Goal: Task Accomplishment & Management: Use online tool/utility

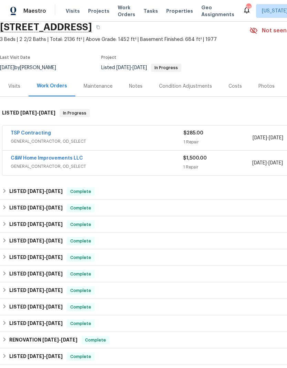
scroll to position [28, 0]
click at [172, 143] on span "GENERAL_CONTRACTOR, OD_SELECT" at bounding box center [97, 141] width 173 height 7
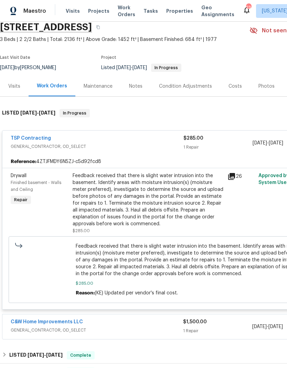
click at [204, 205] on div "Feedback received that there is slight water intrusion into the basement. Ident…" at bounding box center [148, 199] width 151 height 55
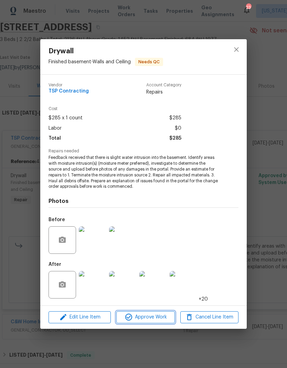
click at [157, 321] on button "Approve Work" at bounding box center [145, 317] width 58 height 12
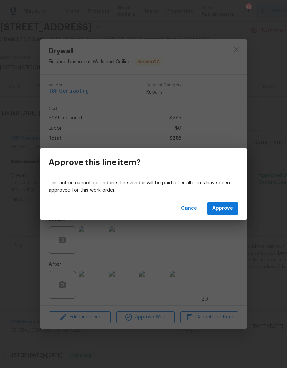
click at [226, 204] on button "Approve" at bounding box center [223, 208] width 32 height 13
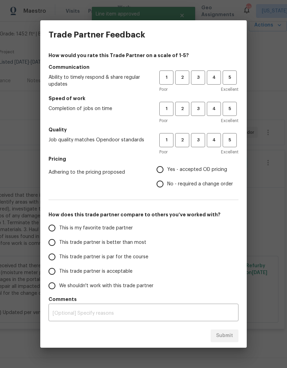
scroll to position [34, 102]
click at [230, 78] on span "5" at bounding box center [229, 78] width 13 height 8
click at [232, 116] on button "5" at bounding box center [229, 109] width 14 height 14
click at [232, 144] on span "5" at bounding box center [229, 140] width 13 height 8
click at [161, 173] on input "Yes - accepted OD pricing" at bounding box center [160, 169] width 14 height 14
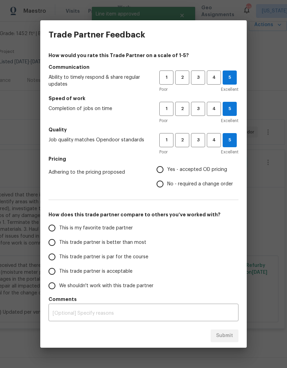
radio input "true"
click at [56, 228] on input "This is my favorite trade partner" at bounding box center [52, 228] width 14 height 14
click at [230, 339] on span "Submit" at bounding box center [224, 335] width 17 height 9
radio input "true"
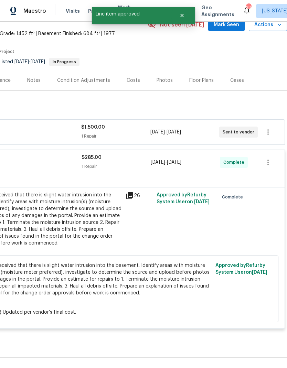
radio input "false"
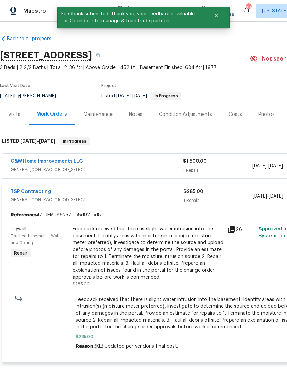
scroll to position [0, 0]
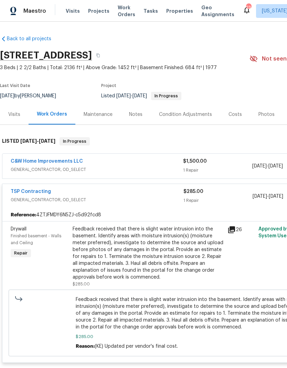
click at [138, 116] on div "Notes" at bounding box center [135, 114] width 13 height 7
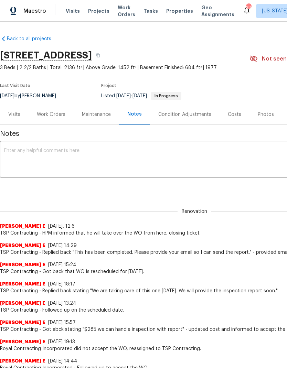
click at [174, 164] on textarea at bounding box center [194, 160] width 380 height 24
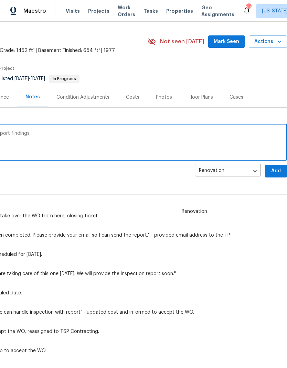
scroll to position [17, 102]
type textarea "Schedule remediation work to begin per report findings"
click at [276, 170] on span "Add" at bounding box center [275, 171] width 11 height 9
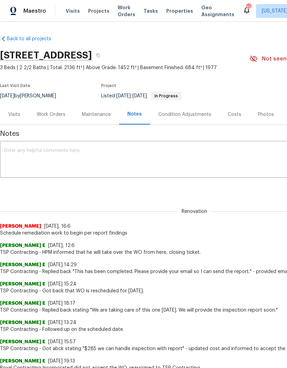
scroll to position [0, 0]
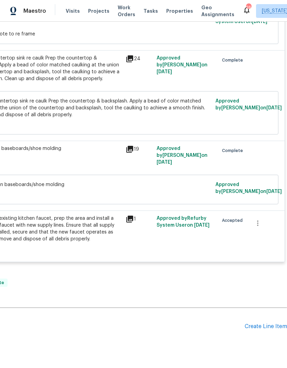
scroll to position [406, 102]
click at [99, 234] on div "Remove the existing kitchen faucet, prep the area and install a new kitchen fau…" at bounding box center [46, 229] width 151 height 28
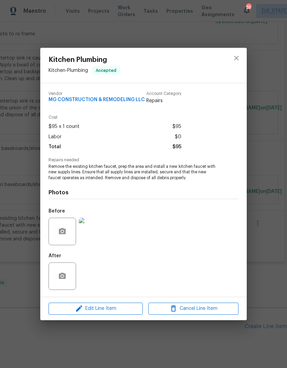
click at [260, 249] on div "Kitchen Plumbing Kitchen - Plumbing Accepted Vendor MG CONSTRUCTION & REMODELIN…" at bounding box center [143, 184] width 287 height 368
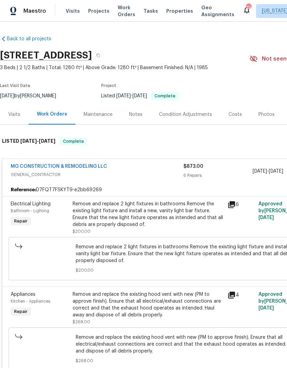
scroll to position [0, 0]
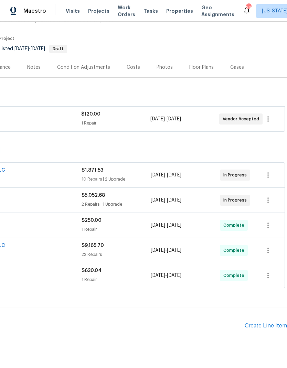
scroll to position [47, 102]
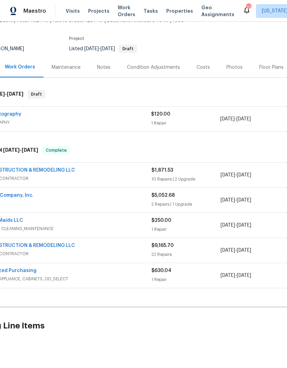
scroll to position [47, 32]
click at [185, 203] on div "2 Repairs | 1 Upgrade" at bounding box center [185, 204] width 69 height 7
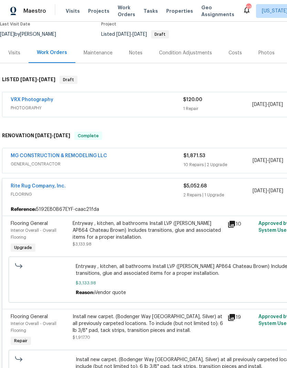
scroll to position [62, 0]
click at [171, 238] on div "Entryway , kitchen, all bathrooms Install LVP (Knighton AP864 Chateau Brown) In…" at bounding box center [148, 230] width 151 height 21
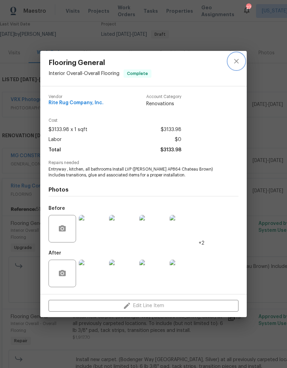
click at [236, 60] on icon "close" at bounding box center [236, 61] width 4 height 4
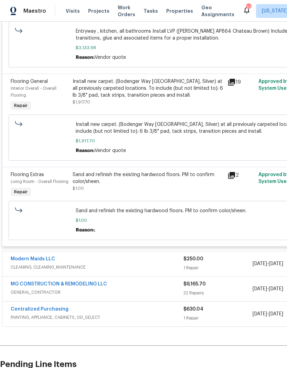
scroll to position [299, 0]
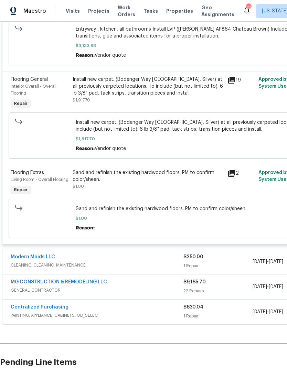
click at [183, 222] on span "$1.00" at bounding box center [195, 218] width 238 height 7
click at [176, 223] on div "Sand and refinish the existing hardwood floors. PM to confirm color/sheen. $1.0…" at bounding box center [195, 218] width 238 height 26
click at [191, 186] on div "Sand and refinish the existing hardwood floors. PM to confirm color/sheen. $1.00" at bounding box center [148, 179] width 151 height 21
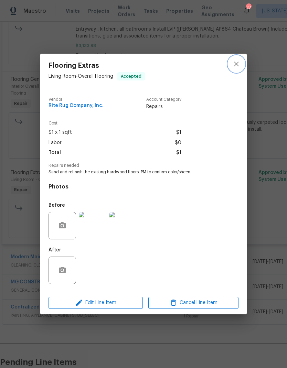
click at [231, 68] on button "close" at bounding box center [236, 64] width 17 height 17
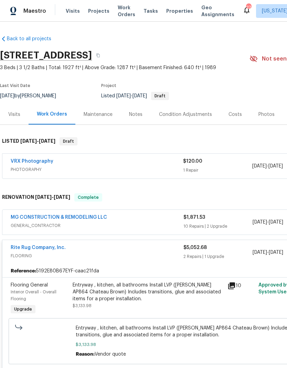
scroll to position [0, 0]
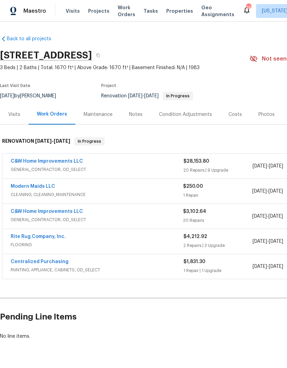
click at [154, 162] on div "C&W Home Improvements LLC" at bounding box center [97, 162] width 173 height 8
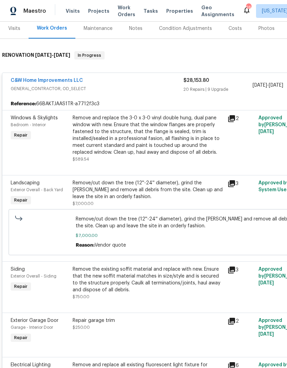
scroll to position [86, 0]
click at [159, 149] on div "Remove and replace the 3-0 x 3-0 vinyl double hung, dual pane window with new. …" at bounding box center [148, 134] width 151 height 41
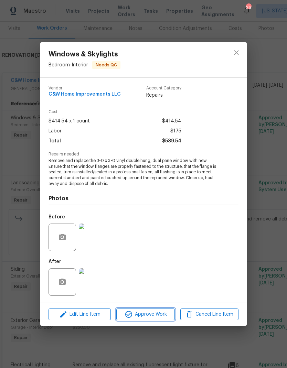
click at [150, 319] on button "Approve Work" at bounding box center [145, 314] width 58 height 12
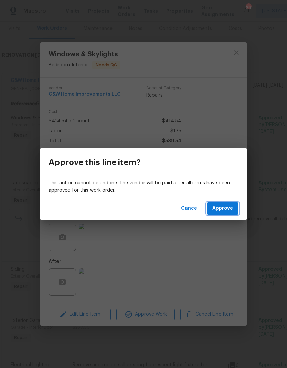
click at [230, 207] on span "Approve" at bounding box center [222, 208] width 21 height 9
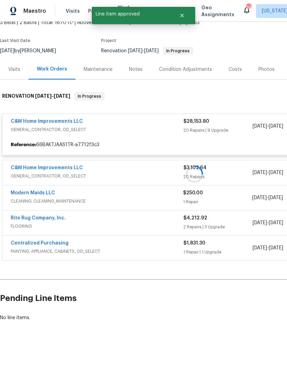
scroll to position [17, 0]
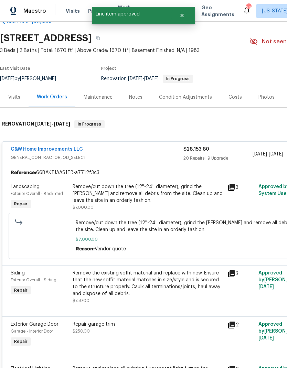
click at [225, 192] on div "Remove/cut down the tree (12''-24'' diameter), grind the stump and remove all d…" at bounding box center [147, 197] width 155 height 32
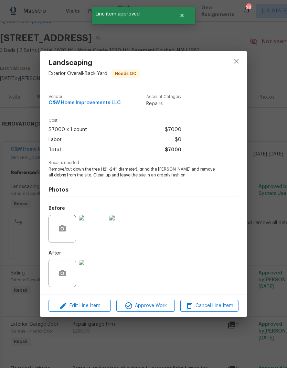
click at [266, 171] on div "Landscaping Exterior Overall - Back Yard Needs QC Vendor C&W Home Improvements …" at bounding box center [143, 184] width 287 height 368
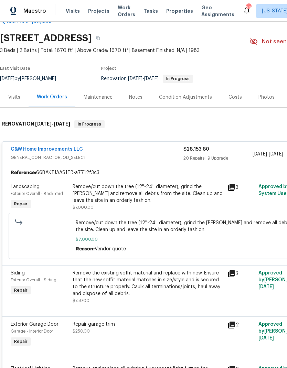
click at [158, 200] on div "Remove/cut down the tree (12''-24'' diameter), grind the stump and remove all d…" at bounding box center [148, 193] width 151 height 21
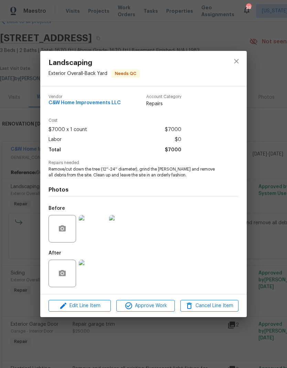
click at [94, 275] on img at bounding box center [93, 274] width 28 height 28
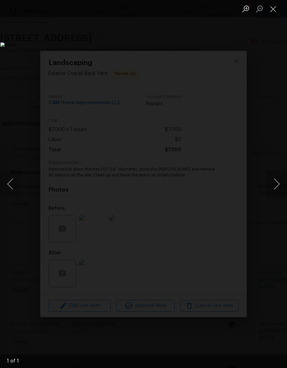
click at [273, 182] on button "Next image" at bounding box center [276, 184] width 21 height 28
click at [274, 7] on button "Close lightbox" at bounding box center [273, 9] width 14 height 12
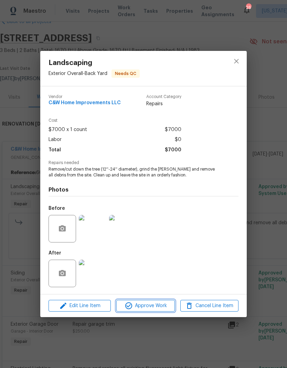
click at [160, 304] on span "Approve Work" at bounding box center [145, 306] width 54 height 9
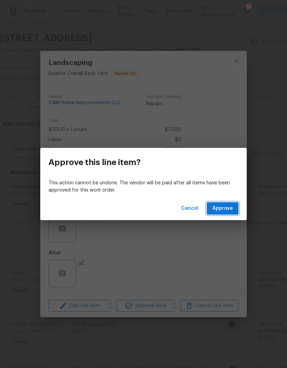
click at [229, 208] on span "Approve" at bounding box center [222, 208] width 21 height 9
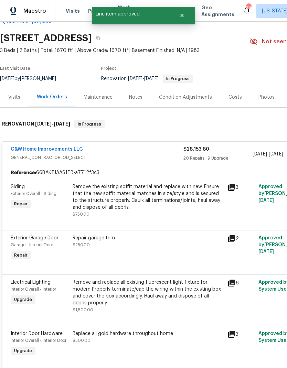
click at [157, 211] on div "Remove the existing soffit material and replace with new. Ensure that the new s…" at bounding box center [148, 200] width 151 height 34
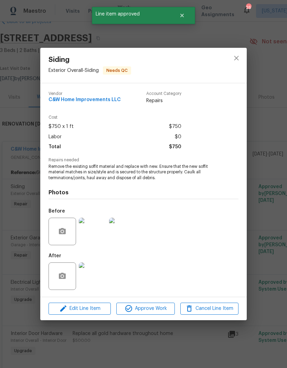
click at [98, 275] on img at bounding box center [93, 276] width 28 height 28
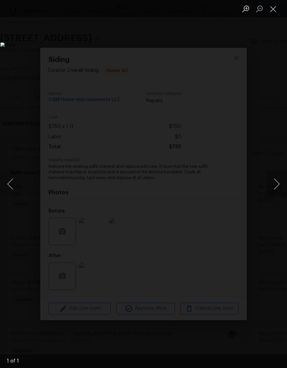
click at [272, 186] on button "Next image" at bounding box center [276, 184] width 21 height 28
click at [277, 185] on button "Next image" at bounding box center [276, 184] width 21 height 28
click at [273, 189] on button "Next image" at bounding box center [276, 184] width 21 height 28
click at [275, 8] on button "Close lightbox" at bounding box center [273, 9] width 14 height 12
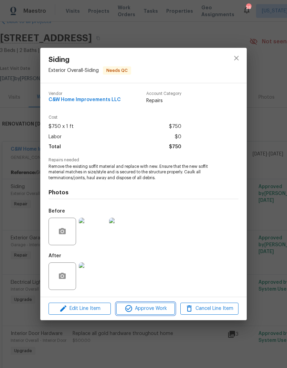
click at [160, 307] on span "Approve Work" at bounding box center [145, 308] width 54 height 9
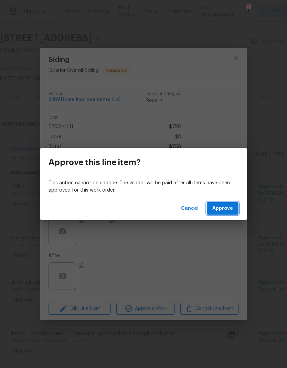
click at [230, 212] on button "Approve" at bounding box center [223, 208] width 32 height 13
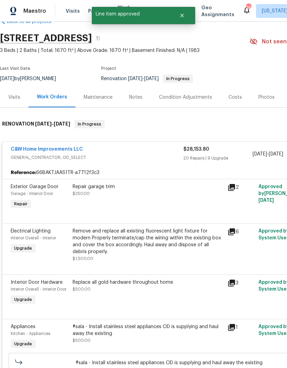
click at [187, 211] on div "Repair garage trim $250.00" at bounding box center [147, 197] width 155 height 32
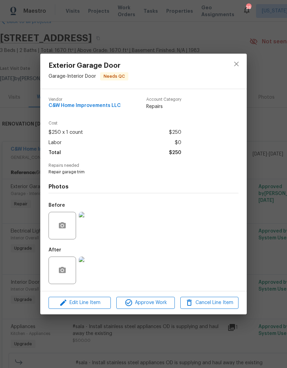
click at [93, 271] on img at bounding box center [93, 270] width 28 height 28
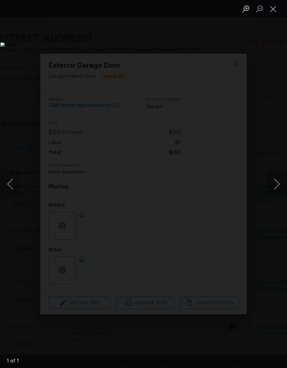
click at [276, 5] on button "Close lightbox" at bounding box center [273, 9] width 14 height 12
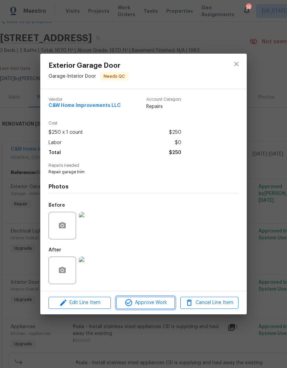
click at [157, 306] on span "Approve Work" at bounding box center [145, 302] width 54 height 9
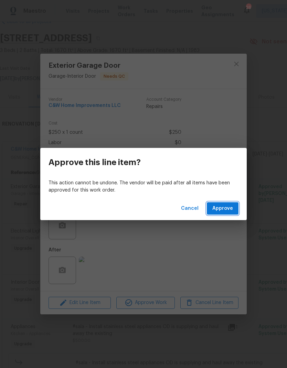
click at [231, 209] on span "Approve" at bounding box center [222, 208] width 21 height 9
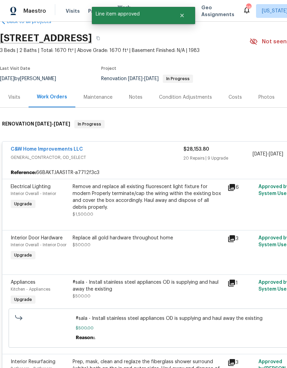
click at [171, 213] on div "Remove and replace all existing fluorescent light fixture for modern Properly t…" at bounding box center [148, 200] width 151 height 34
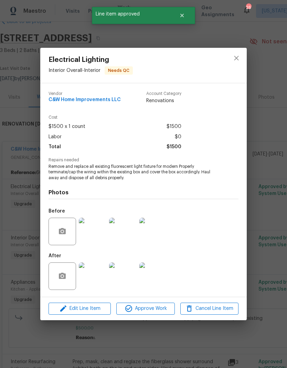
click at [101, 273] on img at bounding box center [93, 276] width 28 height 28
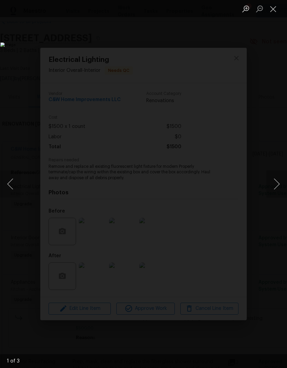
click at [273, 183] on button "Next image" at bounding box center [276, 184] width 21 height 28
click at [276, 182] on button "Next image" at bounding box center [276, 184] width 21 height 28
click at [275, 179] on button "Next image" at bounding box center [276, 184] width 21 height 28
click at [276, 178] on button "Next image" at bounding box center [276, 184] width 21 height 28
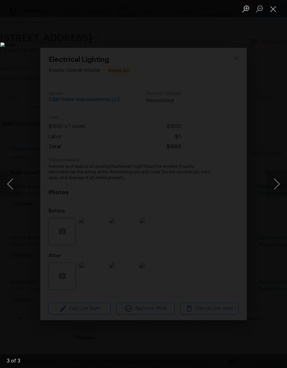
click at [276, 177] on button "Next image" at bounding box center [276, 184] width 21 height 28
click at [276, 176] on button "Next image" at bounding box center [276, 184] width 21 height 28
click at [275, 176] on button "Next image" at bounding box center [276, 184] width 21 height 28
click at [275, 185] on button "Next image" at bounding box center [276, 184] width 21 height 28
click at [275, 184] on button "Next image" at bounding box center [276, 184] width 21 height 28
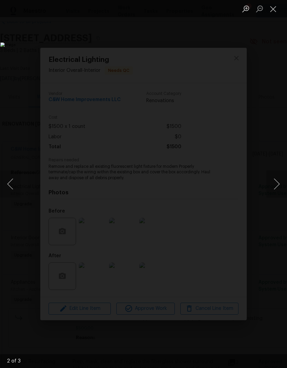
click at [273, 7] on button "Close lightbox" at bounding box center [273, 9] width 14 height 12
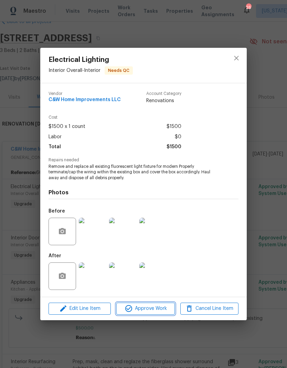
click at [163, 309] on span "Approve Work" at bounding box center [145, 308] width 54 height 9
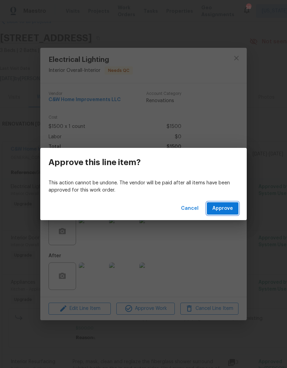
click at [230, 208] on span "Approve" at bounding box center [222, 208] width 21 height 9
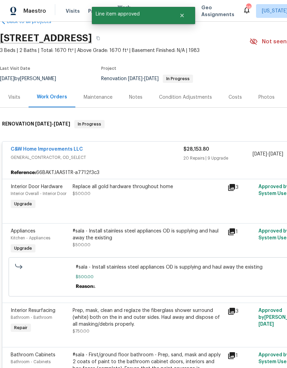
click at [199, 201] on div "Replace all gold hardware throughout home $500.00" at bounding box center [147, 197] width 155 height 32
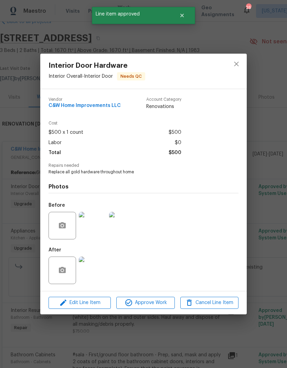
click at [98, 271] on img at bounding box center [93, 270] width 28 height 28
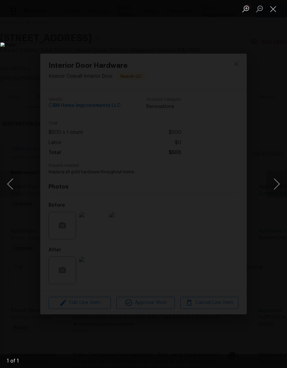
click at [269, 187] on button "Next image" at bounding box center [276, 184] width 21 height 28
click at [275, 186] on button "Next image" at bounding box center [276, 184] width 21 height 28
click at [273, 188] on button "Next image" at bounding box center [276, 184] width 21 height 28
click at [273, 8] on button "Close lightbox" at bounding box center [273, 9] width 14 height 12
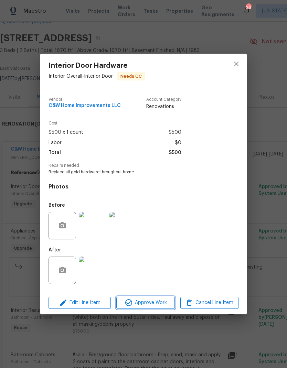
click at [158, 303] on span "Approve Work" at bounding box center [145, 302] width 54 height 9
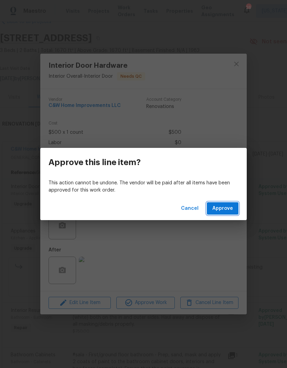
click at [230, 207] on span "Approve" at bounding box center [222, 208] width 21 height 9
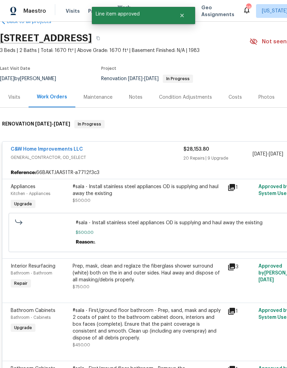
click at [167, 207] on div "#sala - Install stainless steel appliances OD is supplying and haul away the ex…" at bounding box center [147, 197] width 155 height 32
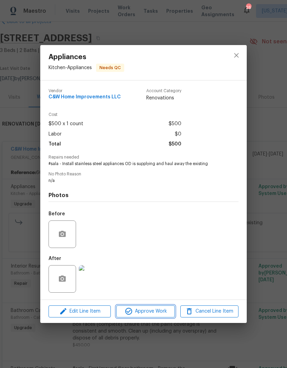
click at [160, 312] on span "Approve Work" at bounding box center [145, 311] width 54 height 9
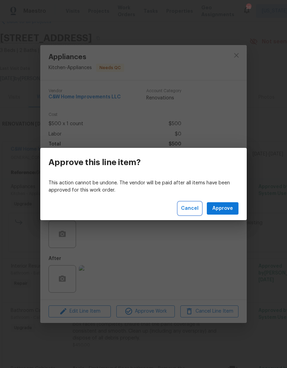
click at [191, 204] on span "Cancel" at bounding box center [190, 208] width 18 height 9
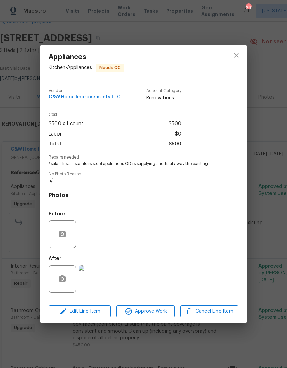
click at [98, 278] on img at bounding box center [93, 279] width 28 height 28
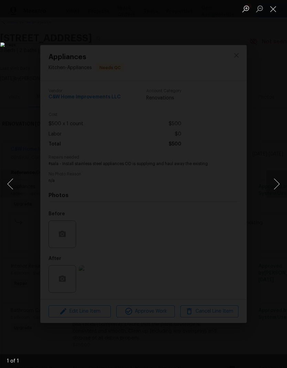
click at [277, 8] on button "Close lightbox" at bounding box center [273, 9] width 14 height 12
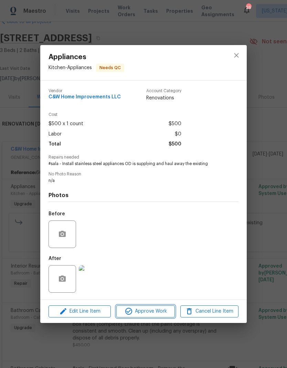
click at [160, 314] on span "Approve Work" at bounding box center [145, 311] width 54 height 9
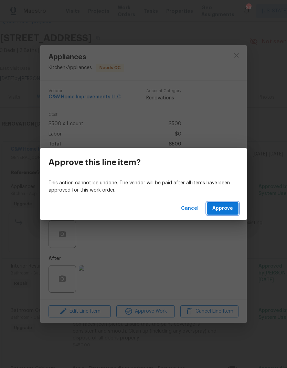
click at [223, 211] on span "Approve" at bounding box center [222, 208] width 21 height 9
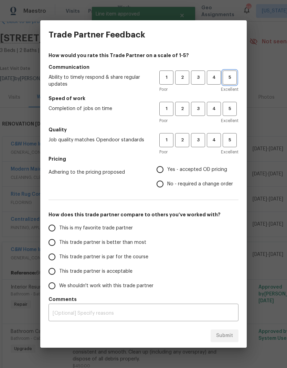
click at [229, 72] on button "5" at bounding box center [229, 77] width 14 height 14
click at [228, 106] on span "5" at bounding box center [229, 109] width 13 height 8
click at [235, 140] on span "5" at bounding box center [229, 140] width 13 height 8
click at [165, 169] on input "Yes - accepted OD pricing" at bounding box center [160, 169] width 14 height 14
radio input "true"
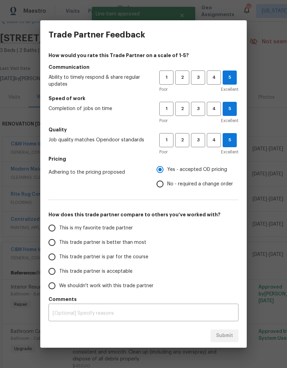
click at [53, 227] on input "This is my favorite trade partner" at bounding box center [52, 228] width 14 height 14
click at [231, 336] on span "Submit" at bounding box center [224, 335] width 17 height 9
radio input "true"
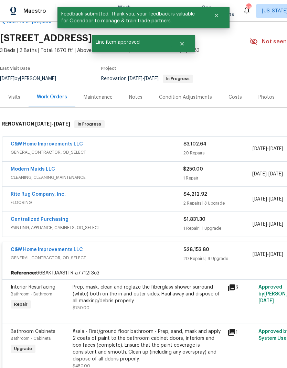
radio input "false"
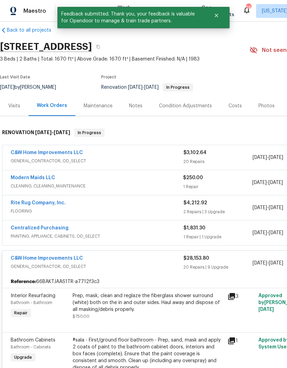
scroll to position [9, 0]
click at [173, 157] on div "C&W Home Improvements LLC" at bounding box center [97, 153] width 173 height 8
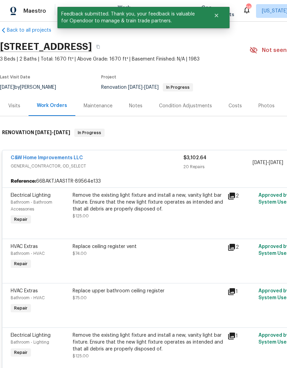
click at [165, 214] on div "Remove the existing light fixture and install a new, vanity light bar fixture. …" at bounding box center [148, 206] width 151 height 28
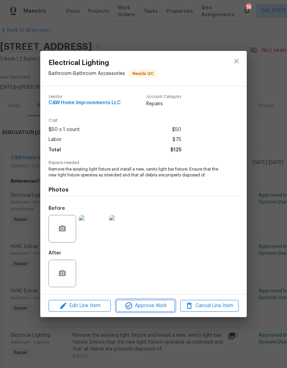
click at [157, 306] on span "Approve Work" at bounding box center [145, 306] width 54 height 9
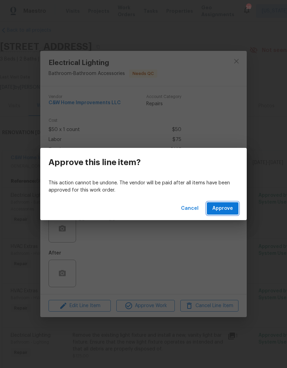
click at [226, 214] on button "Approve" at bounding box center [223, 208] width 32 height 13
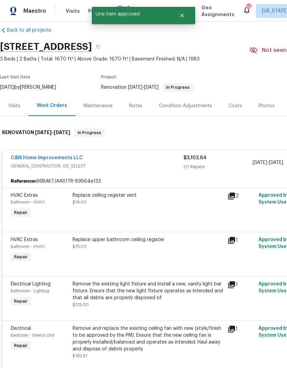
click at [152, 215] on div "Replace ceiling register vent $74.00" at bounding box center [147, 206] width 155 height 32
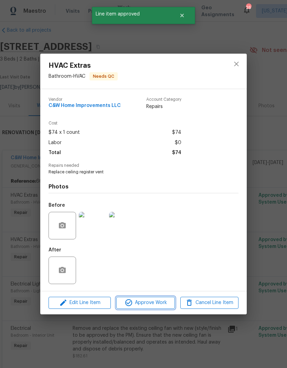
click at [158, 302] on span "Approve Work" at bounding box center [145, 302] width 54 height 9
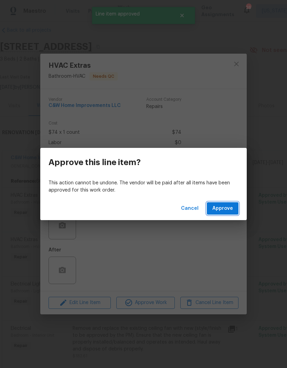
click at [227, 213] on button "Approve" at bounding box center [223, 208] width 32 height 13
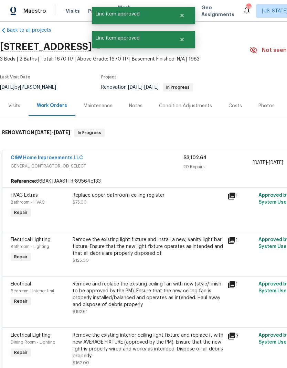
click at [150, 212] on div "Replace upper bathroom ceiling register $75.00" at bounding box center [147, 206] width 155 height 32
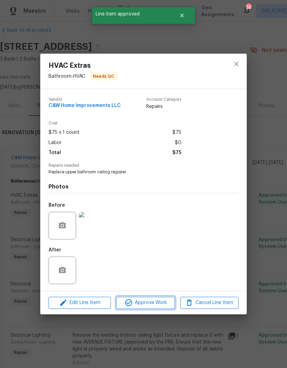
click at [154, 304] on span "Approve Work" at bounding box center [145, 302] width 54 height 9
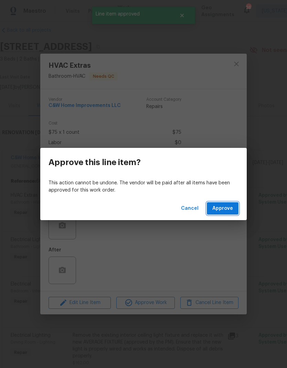
click at [230, 208] on span "Approve" at bounding box center [222, 208] width 21 height 9
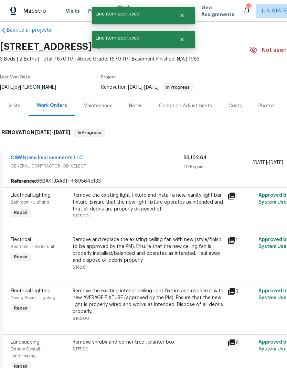
click at [160, 212] on div "Remove the existing light fixture and install a new, vanity light bar fixture. …" at bounding box center [148, 202] width 151 height 21
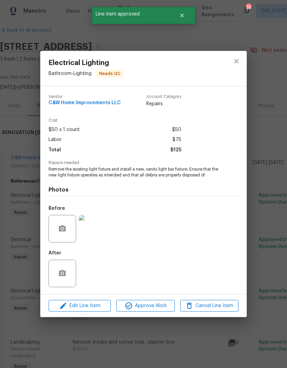
click at [140, 270] on div "After" at bounding box center [143, 269] width 190 height 45
click at [162, 309] on span "Approve Work" at bounding box center [145, 306] width 54 height 9
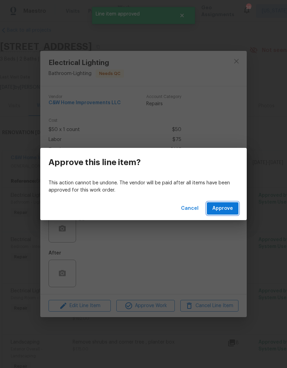
click at [233, 211] on button "Approve" at bounding box center [223, 208] width 32 height 13
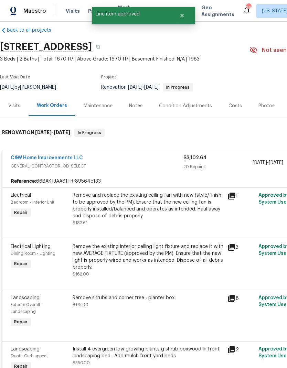
click at [155, 217] on div "Remove and replace the existing ceiling fan with new (style/finish to be approv…" at bounding box center [148, 206] width 151 height 28
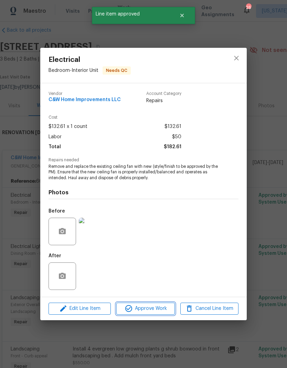
click at [157, 306] on span "Approve Work" at bounding box center [145, 308] width 54 height 9
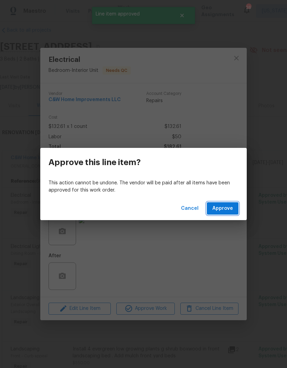
click at [229, 212] on span "Approve" at bounding box center [222, 208] width 21 height 9
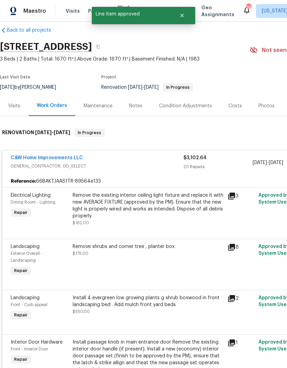
click at [159, 216] on div "Remove the existing interior ceiling light fixture and replace it with new AVER…" at bounding box center [148, 206] width 151 height 28
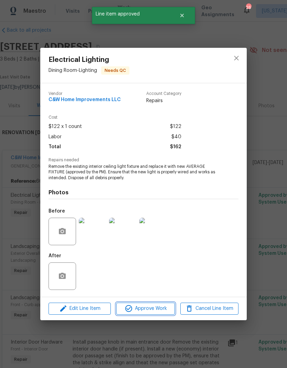
click at [160, 303] on button "Approve Work" at bounding box center [145, 309] width 58 height 12
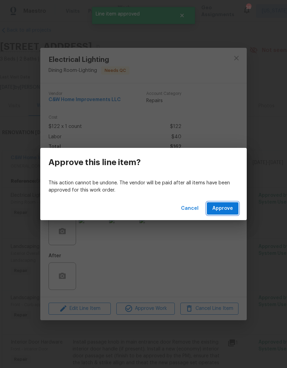
click at [229, 214] on button "Approve" at bounding box center [223, 208] width 32 height 13
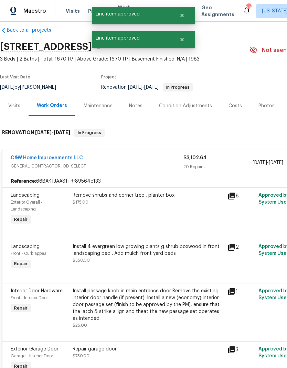
click at [167, 214] on div "Remove shrubs and corner tree , planter box $175.00" at bounding box center [147, 209] width 155 height 39
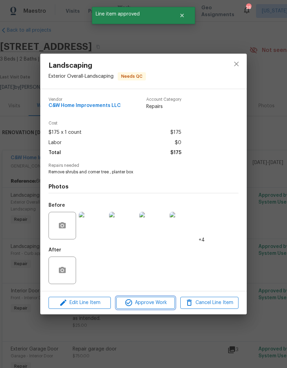
click at [157, 302] on span "Approve Work" at bounding box center [145, 302] width 54 height 9
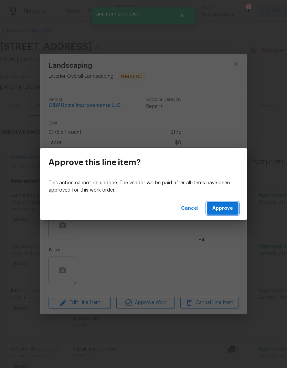
click at [228, 212] on span "Approve" at bounding box center [222, 208] width 21 height 9
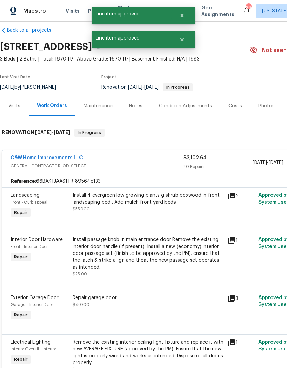
click at [166, 212] on div "Install 4 evergreen low growing plants g shrub boxwood in front landscaping bed…" at bounding box center [148, 202] width 151 height 21
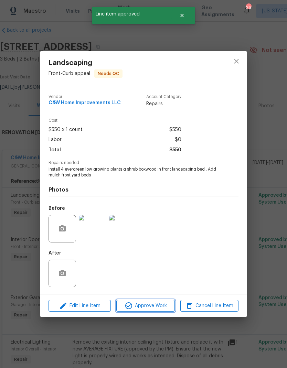
click at [162, 304] on span "Approve Work" at bounding box center [145, 306] width 54 height 9
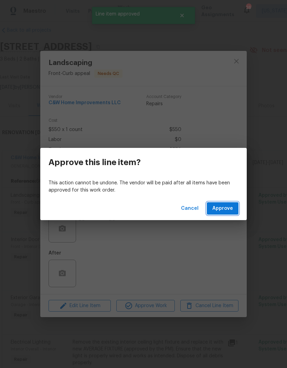
click at [233, 210] on button "Approve" at bounding box center [223, 208] width 32 height 13
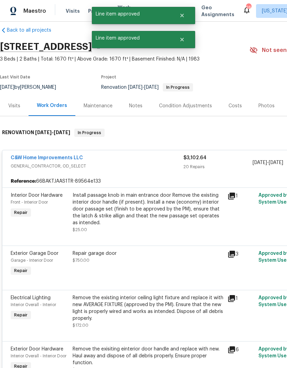
click at [171, 211] on div "Install passage knob in main entrance door Remove the existing interior door ha…" at bounding box center [148, 209] width 151 height 34
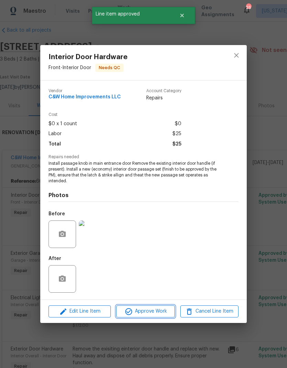
click at [157, 314] on span "Approve Work" at bounding box center [145, 311] width 54 height 9
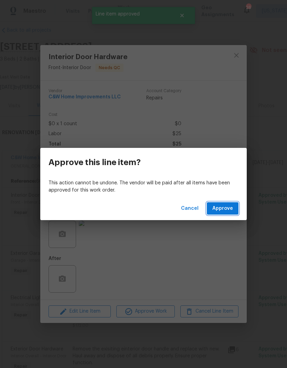
click at [232, 208] on span "Approve" at bounding box center [222, 208] width 21 height 9
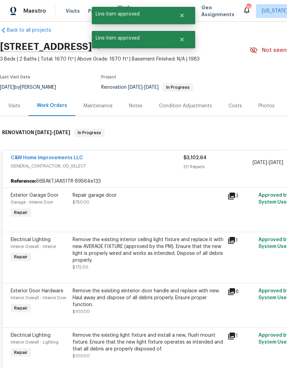
click at [169, 214] on div "Repair garage door $750.00" at bounding box center [147, 206] width 155 height 32
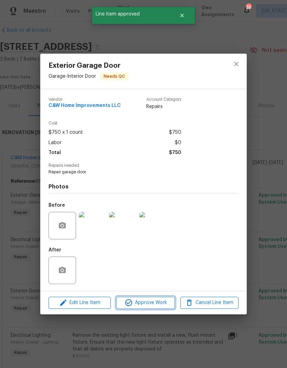
click at [160, 305] on span "Approve Work" at bounding box center [145, 302] width 54 height 9
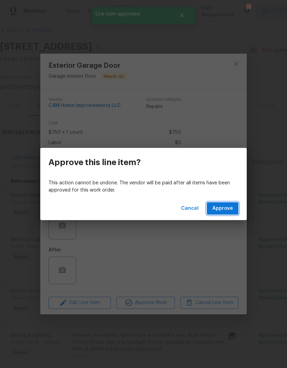
click at [227, 211] on span "Approve" at bounding box center [222, 208] width 21 height 9
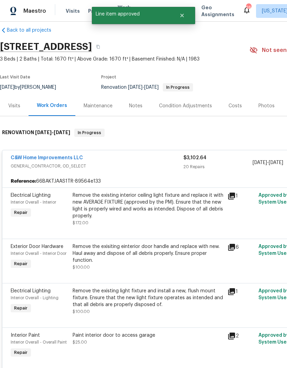
click at [166, 215] on div "Remove the existing interior ceiling light fixture and replace it with new AVER…" at bounding box center [148, 206] width 151 height 28
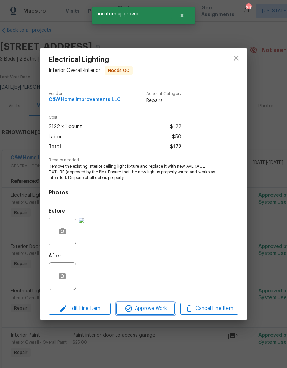
click at [155, 309] on span "Approve Work" at bounding box center [145, 308] width 54 height 9
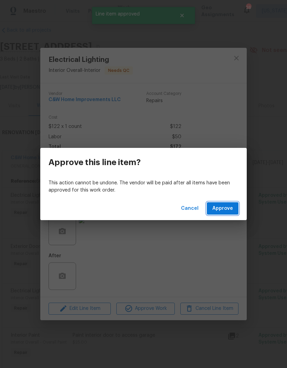
click at [224, 211] on span "Approve" at bounding box center [222, 208] width 21 height 9
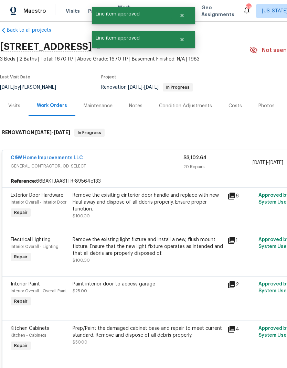
click at [167, 212] on div "Remove the exisiting einterior door handle and replace with new. Haul away and …" at bounding box center [148, 202] width 151 height 21
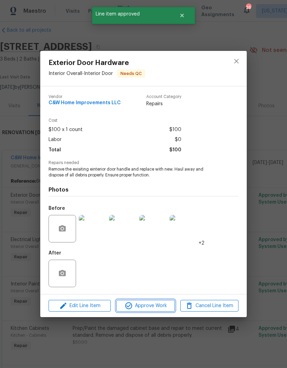
click at [158, 305] on span "Approve Work" at bounding box center [145, 306] width 54 height 9
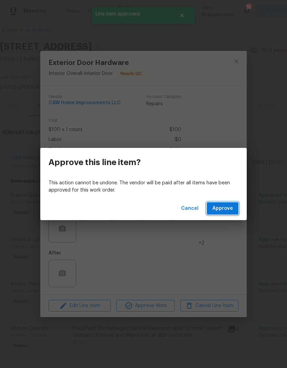
click at [230, 212] on span "Approve" at bounding box center [222, 208] width 21 height 9
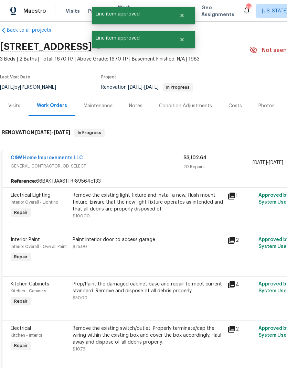
click at [166, 212] on div "Remove the existing light fixture and install a new, flush mount fixture. Ensur…" at bounding box center [148, 202] width 151 height 21
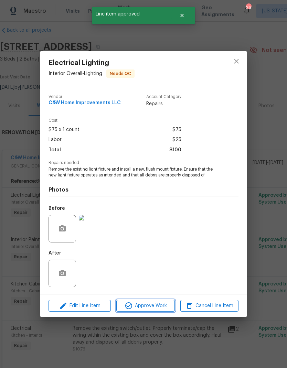
click at [160, 307] on span "Approve Work" at bounding box center [145, 306] width 54 height 9
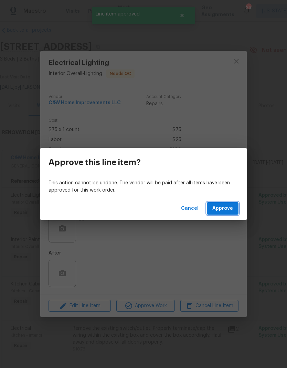
click at [229, 209] on span "Approve" at bounding box center [222, 208] width 21 height 9
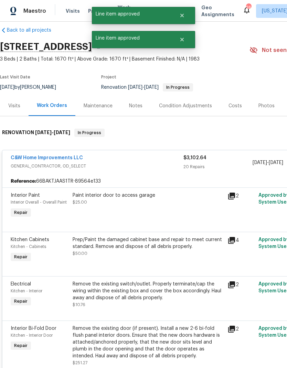
click at [172, 209] on div "Paint interior door to access garage $25.00" at bounding box center [147, 206] width 155 height 32
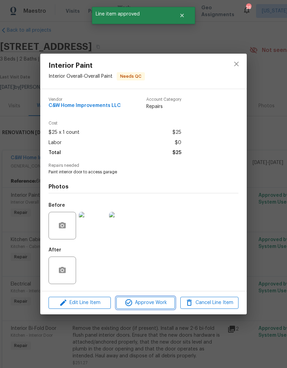
click at [157, 309] on button "Approve Work" at bounding box center [145, 303] width 58 height 12
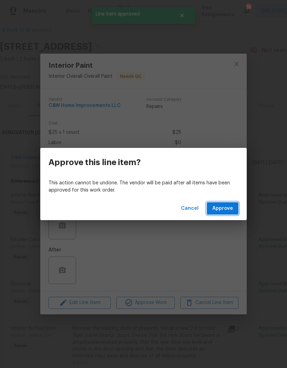
click at [237, 208] on button "Approve" at bounding box center [223, 208] width 32 height 13
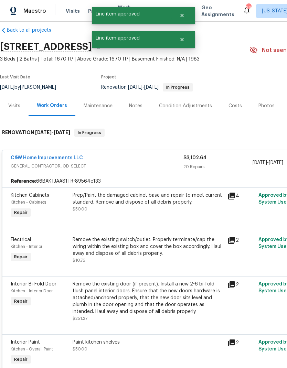
click at [177, 214] on div "Prep/Paint the damaged cabinet base and repair to meet current standard. Remove…" at bounding box center [147, 206] width 155 height 32
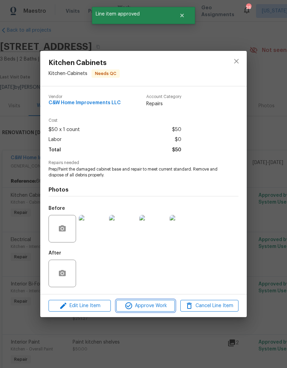
click at [156, 306] on span "Approve Work" at bounding box center [145, 306] width 54 height 9
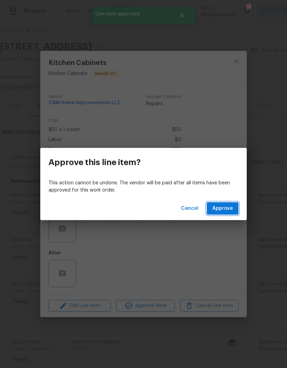
click at [229, 213] on button "Approve" at bounding box center [223, 208] width 32 height 13
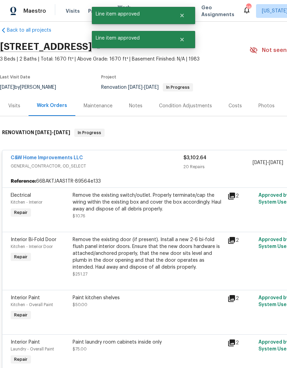
click at [170, 215] on div "Remove the existing switch/outlet. Properly terminate/cap the wiring within the…" at bounding box center [148, 206] width 151 height 28
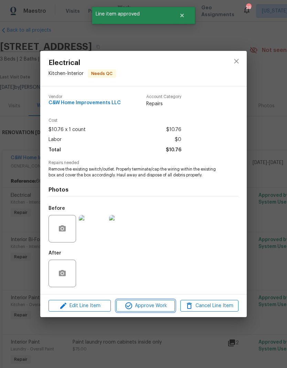
click at [154, 308] on span "Approve Work" at bounding box center [145, 306] width 54 height 9
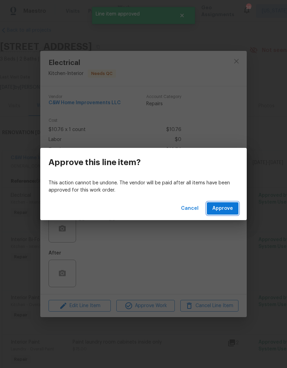
click at [231, 212] on button "Approve" at bounding box center [223, 208] width 32 height 13
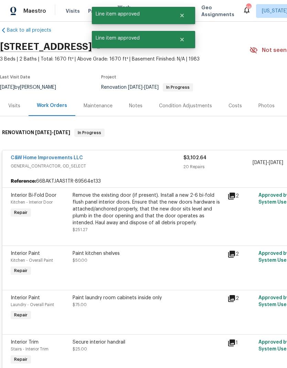
click at [180, 211] on div "Remove the existing door (if present). Install a new 2-6 bi-fold flush panel in…" at bounding box center [148, 209] width 151 height 34
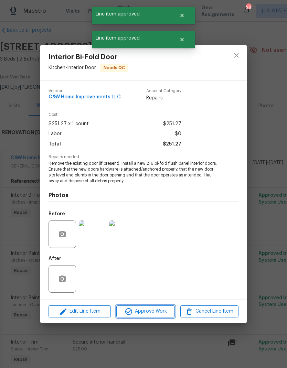
click at [155, 312] on span "Approve Work" at bounding box center [145, 311] width 54 height 9
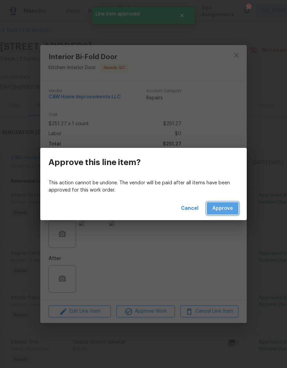
click at [226, 210] on span "Approve" at bounding box center [222, 208] width 21 height 9
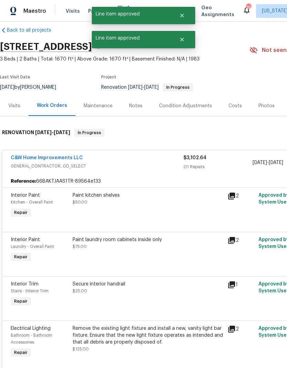
click at [171, 214] on div "Paint kitchen shelves $50.00" at bounding box center [147, 206] width 155 height 32
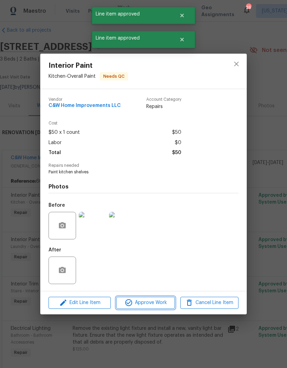
click at [159, 305] on span "Approve Work" at bounding box center [145, 302] width 54 height 9
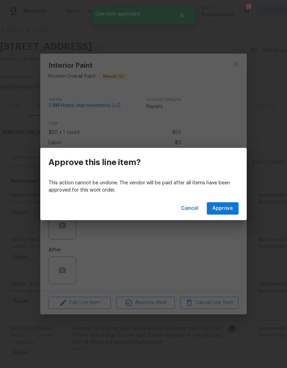
click at [229, 210] on span "Approve" at bounding box center [222, 208] width 21 height 9
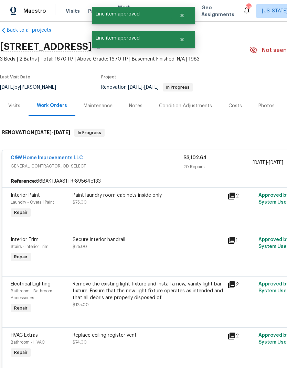
click at [175, 213] on div "Paint laundry room cabinets inside only $75.00" at bounding box center [147, 206] width 155 height 32
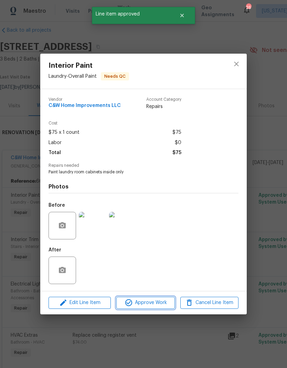
click at [163, 298] on button "Approve Work" at bounding box center [145, 303] width 58 height 12
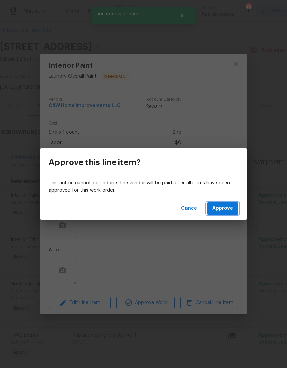
click at [233, 211] on button "Approve" at bounding box center [223, 208] width 32 height 13
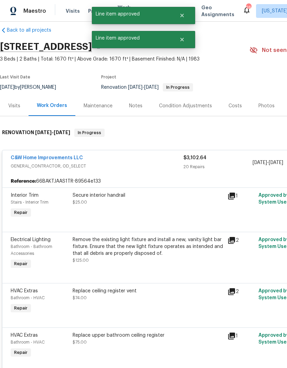
click at [179, 218] on div "Secure interior handrail $25.00" at bounding box center [147, 206] width 155 height 32
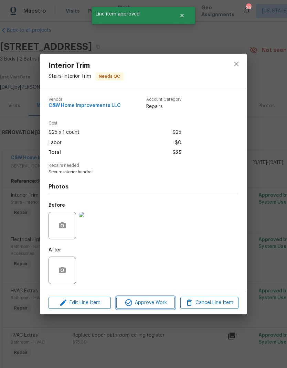
click at [160, 305] on span "Approve Work" at bounding box center [145, 302] width 54 height 9
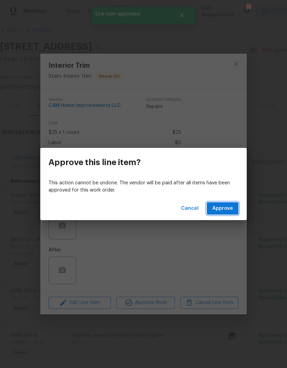
click at [232, 208] on span "Approve" at bounding box center [222, 208] width 21 height 9
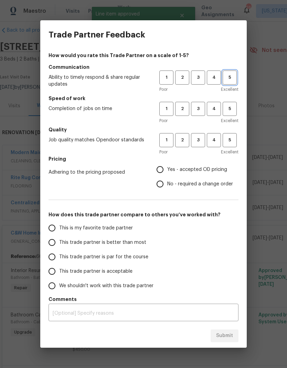
click at [234, 79] on span "5" at bounding box center [229, 78] width 13 height 8
click at [230, 111] on span "5" at bounding box center [229, 109] width 13 height 8
click at [229, 142] on span "5" at bounding box center [229, 140] width 13 height 8
click at [163, 171] on input "Yes - accepted OD pricing" at bounding box center [160, 169] width 14 height 14
radio input "true"
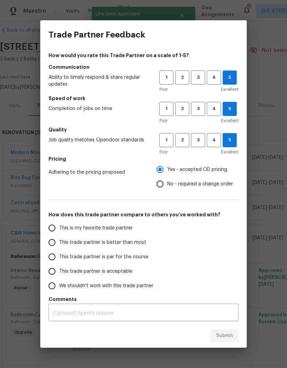
click at [52, 228] on input "This is my favorite trade partner" at bounding box center [52, 228] width 14 height 14
click at [225, 333] on span "Submit" at bounding box center [224, 335] width 17 height 9
radio input "true"
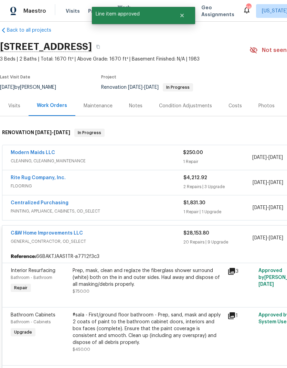
radio input "false"
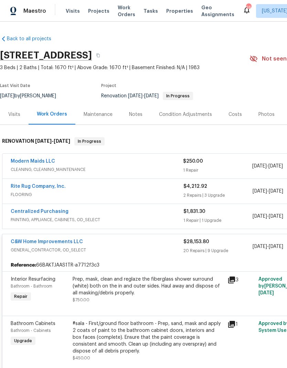
scroll to position [0, 0]
click at [144, 166] on div "Modern Maids LLC" at bounding box center [97, 162] width 172 height 8
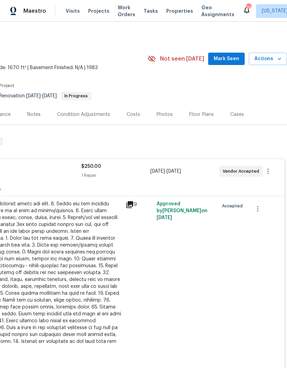
scroll to position [0, 102]
click at [279, 56] on icon "button" at bounding box center [279, 58] width 7 height 7
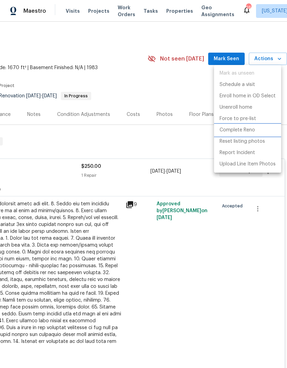
click at [250, 132] on p "Complete Reno" at bounding box center [236, 130] width 35 height 7
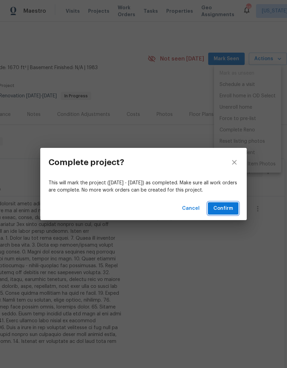
click at [228, 211] on span "Confirm" at bounding box center [223, 208] width 20 height 9
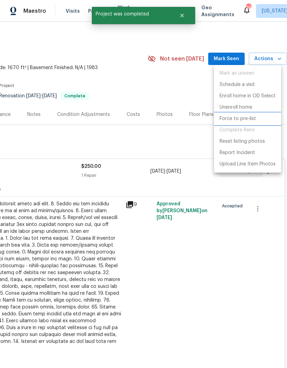
click at [240, 121] on p "Force to pre-list" at bounding box center [237, 118] width 36 height 7
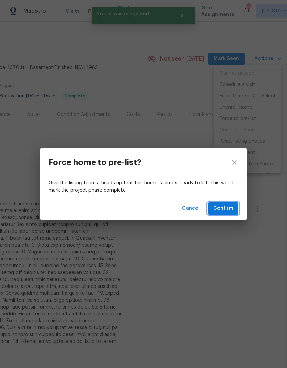
click at [225, 210] on span "Confirm" at bounding box center [223, 208] width 20 height 9
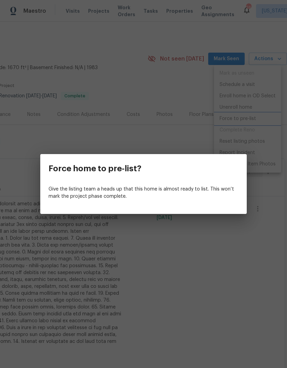
click at [158, 273] on div "Force home to pre-list? Give the listing team a heads up that this home is almo…" at bounding box center [143, 184] width 287 height 368
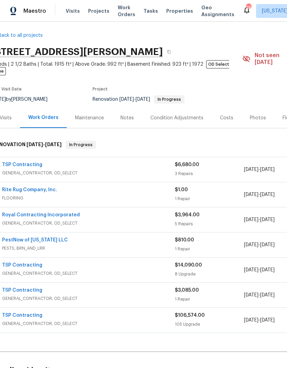
scroll to position [3, 9]
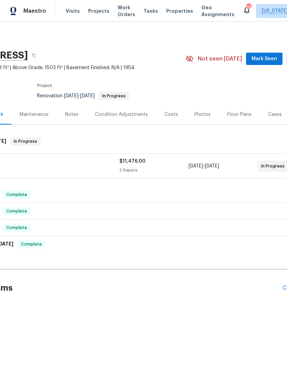
scroll to position [0, 63]
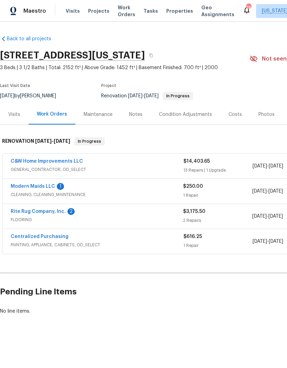
click at [47, 186] on link "Modern Maids LLC" at bounding box center [33, 186] width 44 height 5
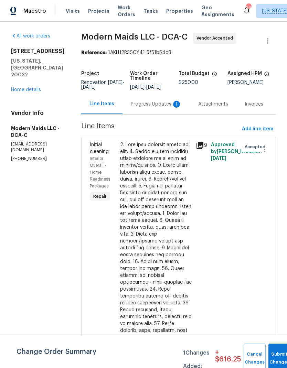
click at [165, 113] on div "Progress Updates 1" at bounding box center [155, 104] width 67 height 20
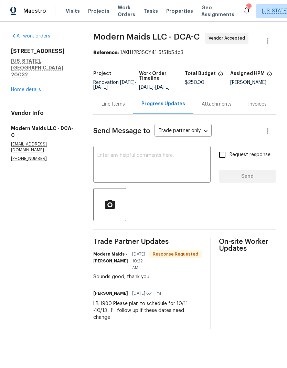
click at [116, 108] on div "Line Items" at bounding box center [112, 104] width 23 height 7
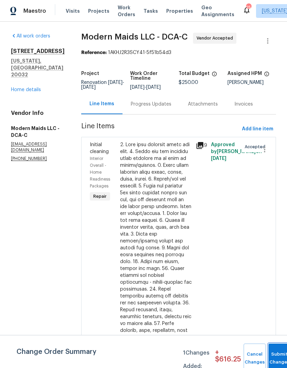
click at [277, 354] on button "Submit Changes" at bounding box center [279, 358] width 22 height 30
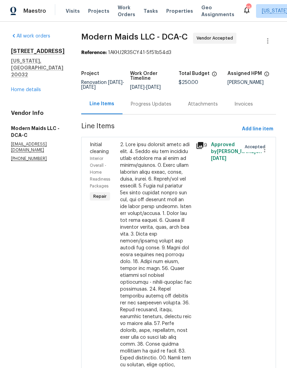
click at [36, 87] on link "Home details" at bounding box center [26, 89] width 30 height 5
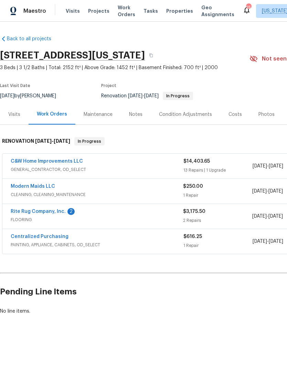
click at [56, 209] on link "Rite Rug Company, Inc." at bounding box center [38, 211] width 55 height 5
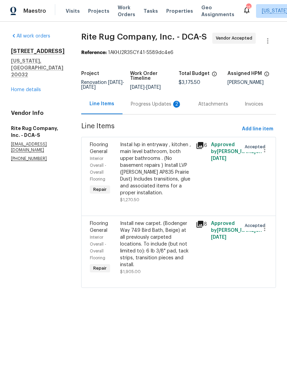
click at [148, 105] on div "Progress Updates 2" at bounding box center [156, 104] width 51 height 7
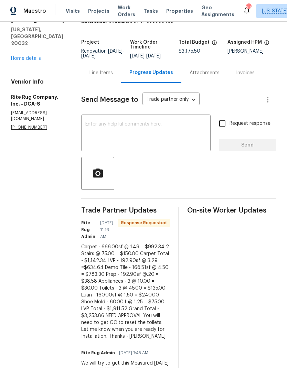
scroll to position [32, 0]
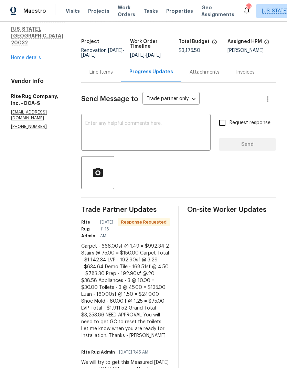
click at [94, 68] on div "Line Items" at bounding box center [101, 72] width 40 height 20
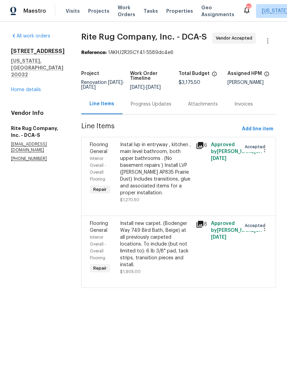
click at [152, 106] on div "Progress Updates" at bounding box center [151, 104] width 41 height 7
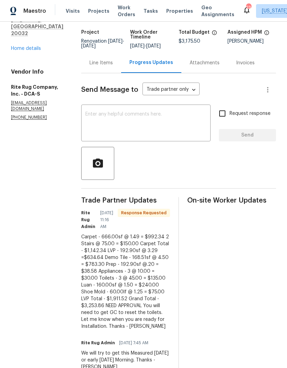
scroll to position [41, 0]
click at [96, 61] on div "Line Items" at bounding box center [100, 63] width 23 height 7
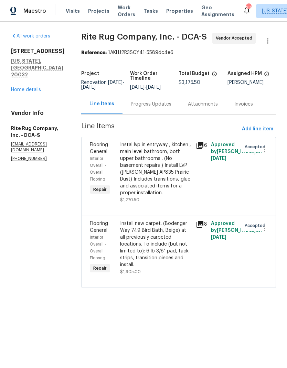
click at [135, 107] on div "Progress Updates" at bounding box center [151, 104] width 41 height 7
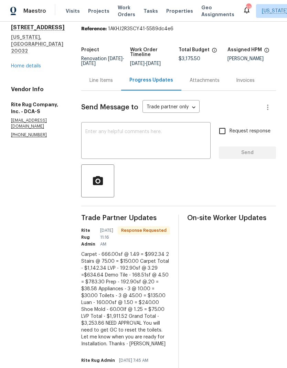
scroll to position [31, 0]
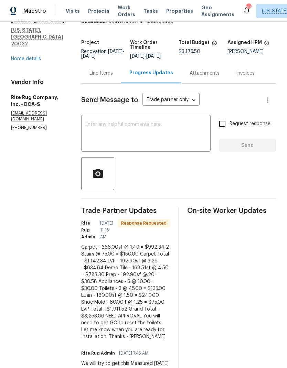
click at [98, 76] on div "Line Items" at bounding box center [100, 73] width 23 height 7
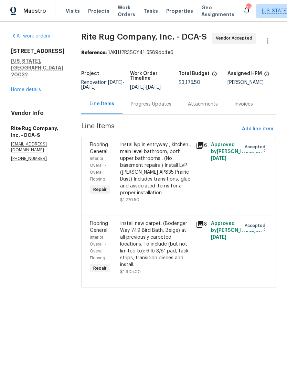
click at [161, 176] on div "Instal lvp in entryway , kitchen , main level bathroom, both upper bathrooms . …" at bounding box center [156, 168] width 72 height 55
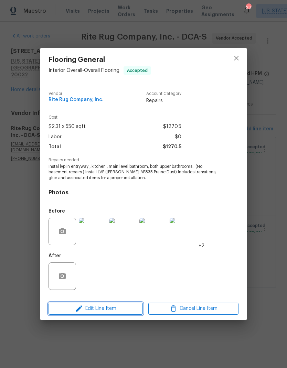
click at [116, 314] on button "Edit Line Item" at bounding box center [95, 309] width 94 height 12
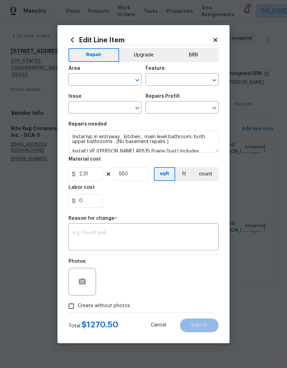
type input "Interior Overall"
type input "Overall Flooring"
type input "Flooring General"
type input "Vinyl Plank LVL 1 - Knighton (Beige) $2.31"
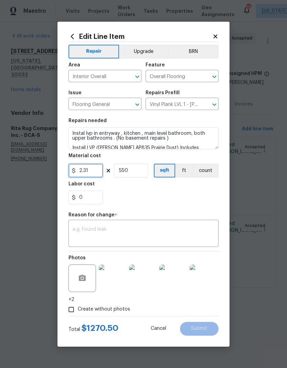
click at [90, 175] on input "2.31" at bounding box center [85, 171] width 34 height 14
type input "1348.86"
click at [141, 169] on input "550" at bounding box center [131, 171] width 34 height 14
type input "1"
click at [158, 233] on textarea at bounding box center [144, 234] width 142 height 14
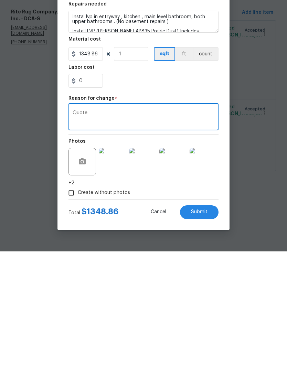
type textarea "Quote"
click at [205, 326] on span "Submit" at bounding box center [199, 328] width 17 height 5
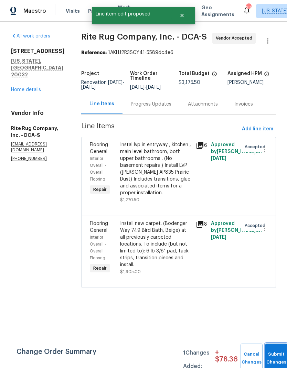
click at [273, 352] on button "Submit Changes" at bounding box center [276, 358] width 22 height 30
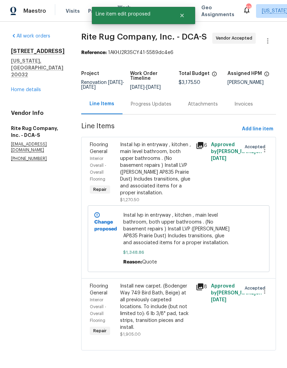
click at [149, 113] on div "Progress Updates" at bounding box center [150, 104] width 57 height 20
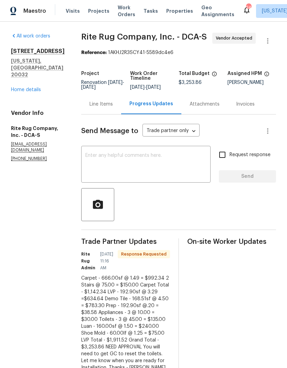
click at [170, 166] on textarea at bounding box center [145, 165] width 121 height 24
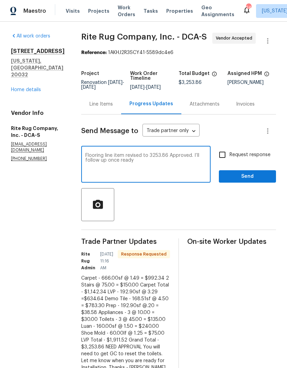
type textarea "Flooring line item revised to 3253.86 Approved. I’ll follow up once ready"
click at [223, 153] on input "Request response" at bounding box center [222, 154] width 14 height 14
checkbox input "true"
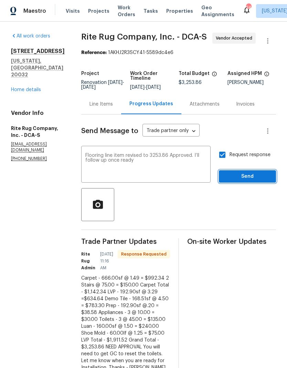
click at [250, 181] on button "Send" at bounding box center [247, 176] width 57 height 13
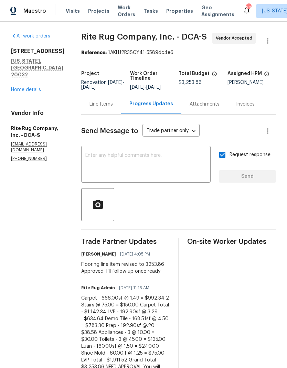
click at [35, 87] on link "Home details" at bounding box center [26, 89] width 30 height 5
